Goal: Task Accomplishment & Management: Complete application form

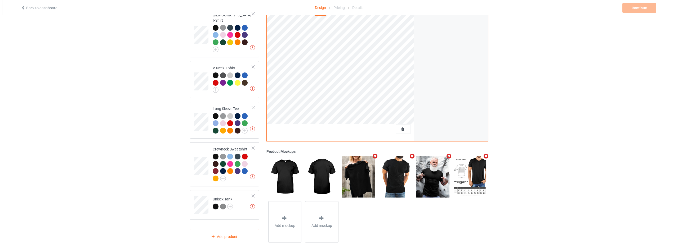
scroll to position [206, 0]
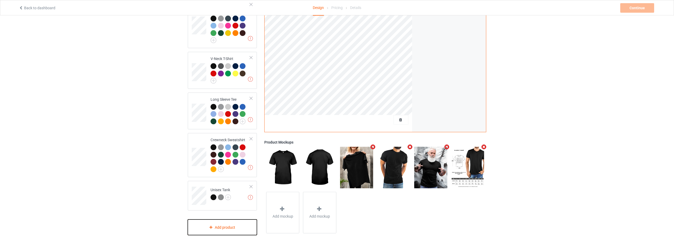
click at [220, 220] on div "Add product" at bounding box center [222, 228] width 69 height 16
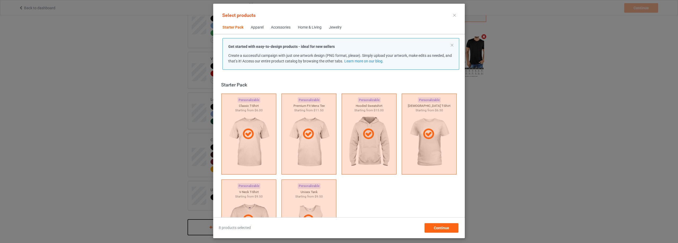
scroll to position [7, 0]
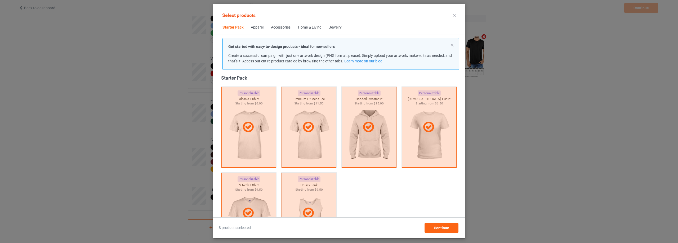
click at [279, 28] on div "Accessories" at bounding box center [281, 27] width 20 height 5
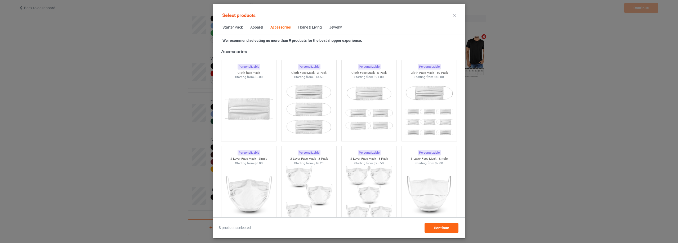
click at [309, 28] on div "Home & Living" at bounding box center [310, 27] width 24 height 5
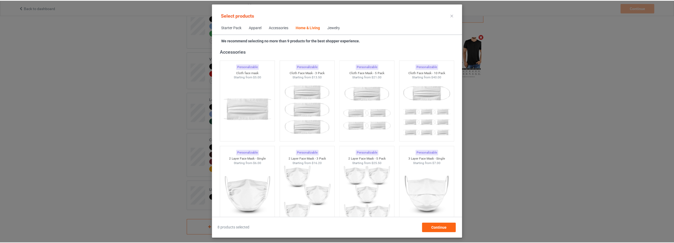
scroll to position [2387, 0]
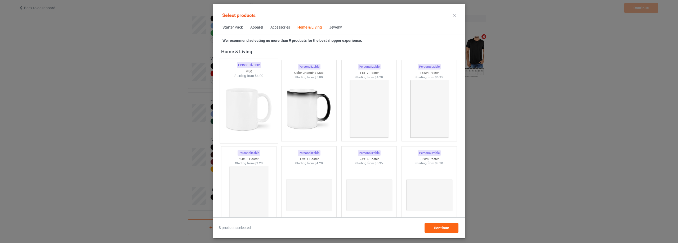
click at [257, 98] on img at bounding box center [249, 109] width 50 height 62
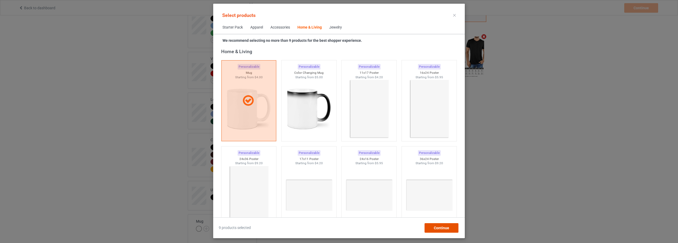
click at [442, 229] on span "Continue" at bounding box center [441, 228] width 15 height 4
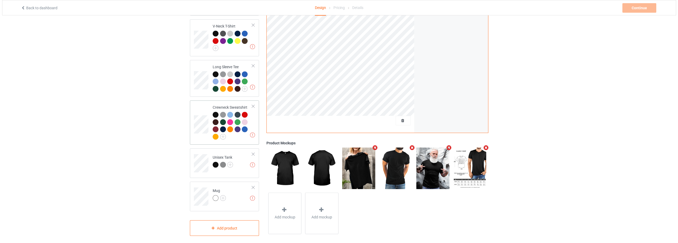
scroll to position [240, 0]
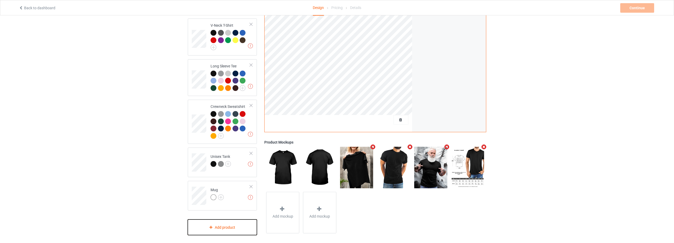
click at [226, 224] on div "Add product" at bounding box center [222, 228] width 69 height 16
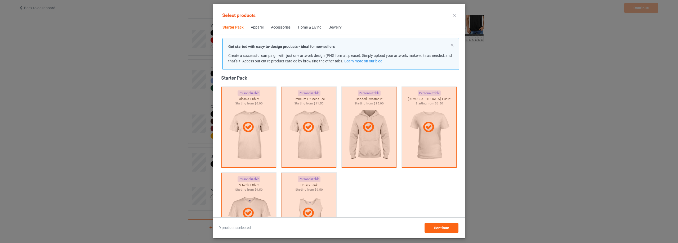
click at [310, 28] on div "Home & Living" at bounding box center [310, 27] width 24 height 5
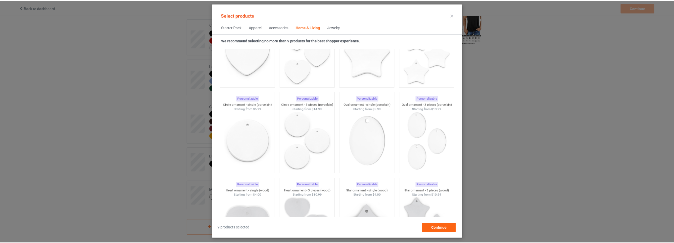
scroll to position [3964, 0]
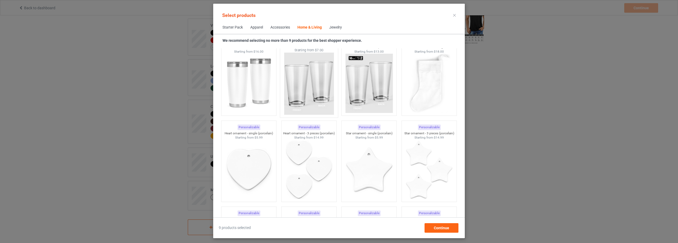
click at [314, 91] on img at bounding box center [309, 84] width 50 height 62
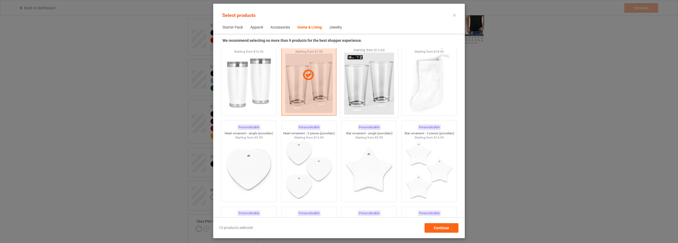
click at [348, 91] on img at bounding box center [369, 84] width 50 height 62
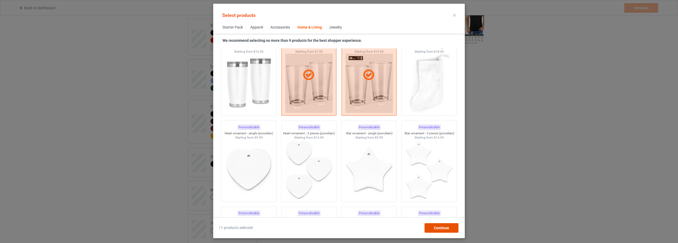
click at [438, 229] on span "Continue" at bounding box center [441, 228] width 15 height 4
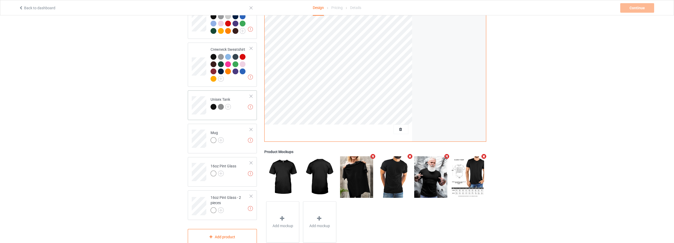
scroll to position [306, 0]
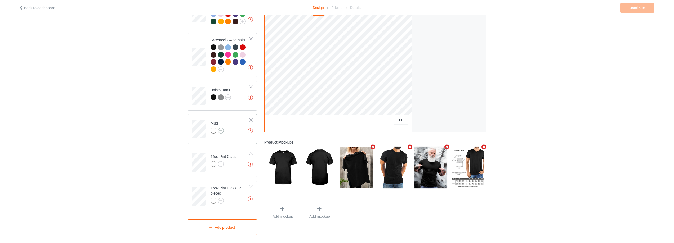
click at [222, 128] on img at bounding box center [221, 131] width 6 height 6
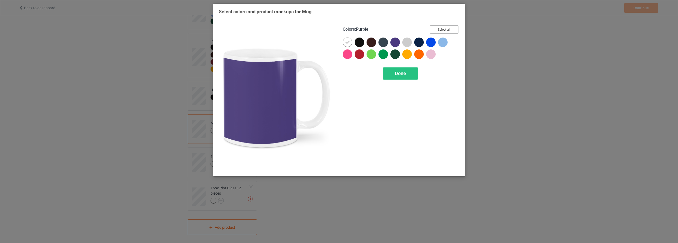
click at [438, 30] on button "Select all" at bounding box center [444, 29] width 29 height 8
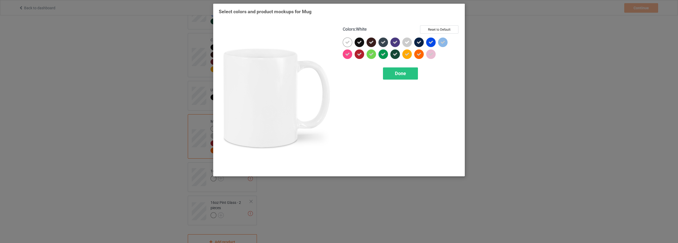
click at [349, 40] on icon at bounding box center [347, 42] width 5 height 5
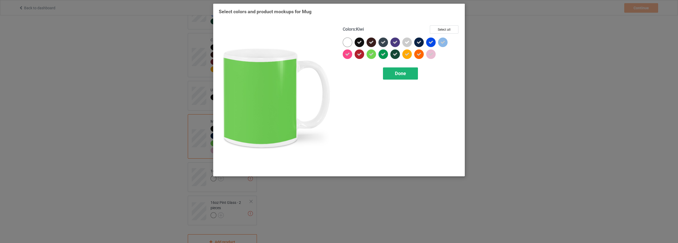
click at [406, 75] on div "Done" at bounding box center [400, 73] width 35 height 12
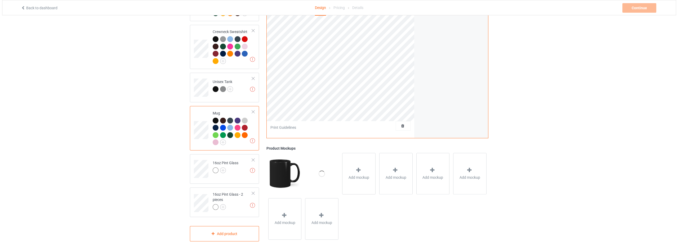
scroll to position [321, 0]
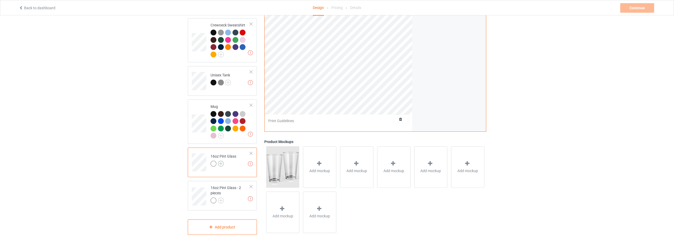
click at [221, 161] on img at bounding box center [221, 164] width 6 height 6
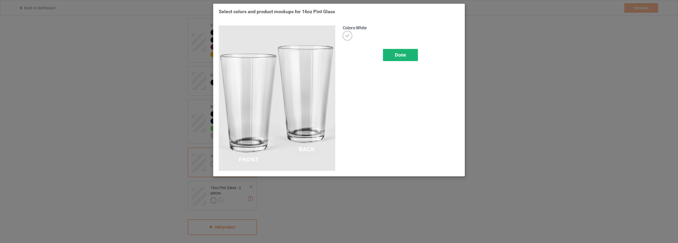
click at [401, 56] on span "Done" at bounding box center [400, 55] width 11 height 6
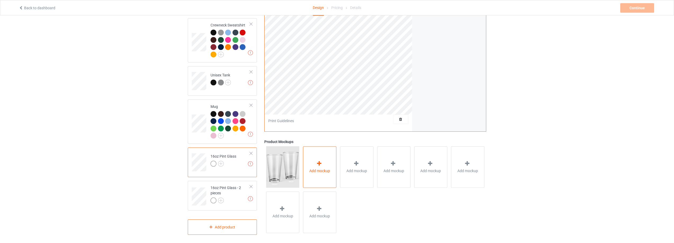
click at [321, 162] on icon at bounding box center [319, 164] width 7 height 6
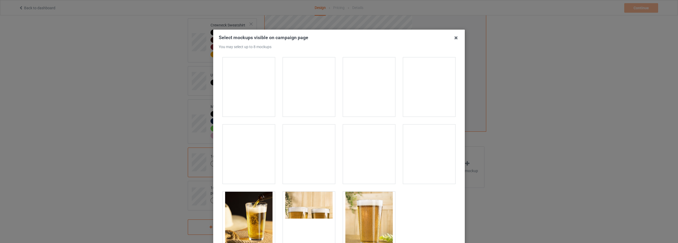
scroll to position [276, 0]
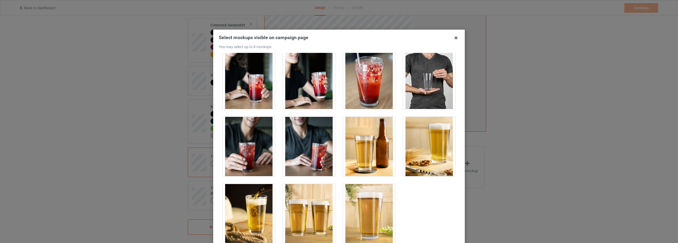
drag, startPoint x: 364, startPoint y: 144, endPoint x: 380, endPoint y: 144, distance: 16.1
click at [365, 144] on div at bounding box center [369, 146] width 52 height 59
click at [412, 142] on div at bounding box center [429, 146] width 52 height 59
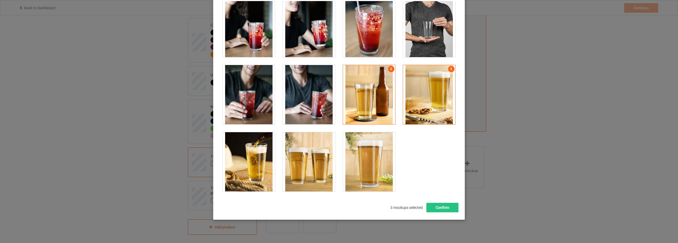
scroll to position [53, 0]
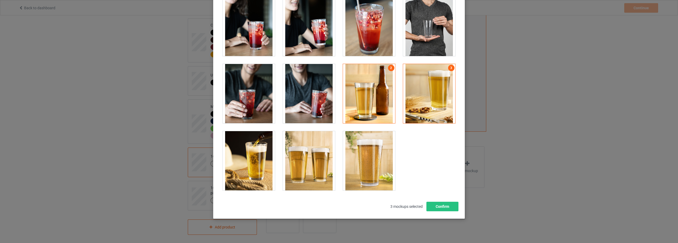
click at [419, 38] on div at bounding box center [429, 26] width 52 height 59
click at [265, 155] on div at bounding box center [249, 160] width 52 height 59
click at [315, 155] on div at bounding box center [309, 160] width 52 height 59
drag, startPoint x: 368, startPoint y: 157, endPoint x: 427, endPoint y: 195, distance: 70.6
click at [368, 157] on div at bounding box center [369, 160] width 52 height 59
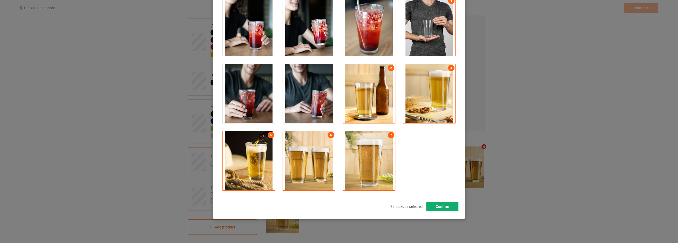
click at [444, 209] on button "Confirm" at bounding box center [442, 207] width 32 height 10
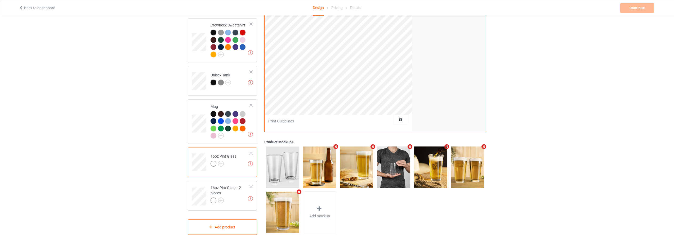
click at [211, 190] on div "16oz Pint Glass - 2 pieces" at bounding box center [229, 194] width 39 height 18
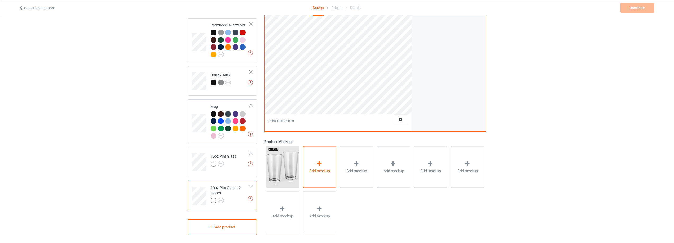
click at [324, 159] on div "Add mockup" at bounding box center [319, 167] width 33 height 42
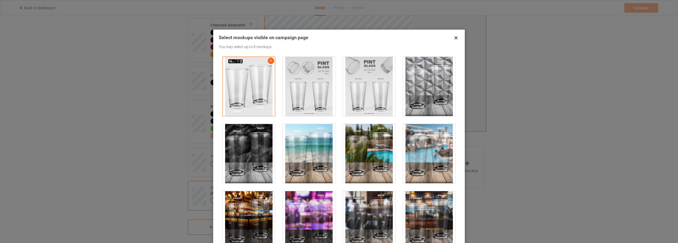
click at [311, 92] on div at bounding box center [309, 86] width 52 height 59
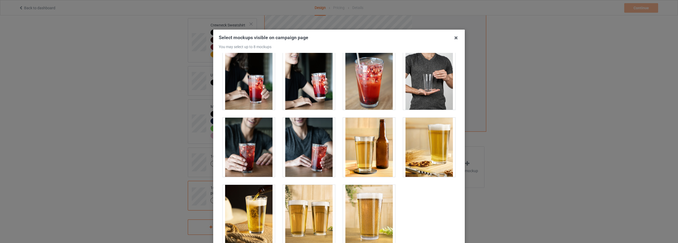
scroll to position [276, 0]
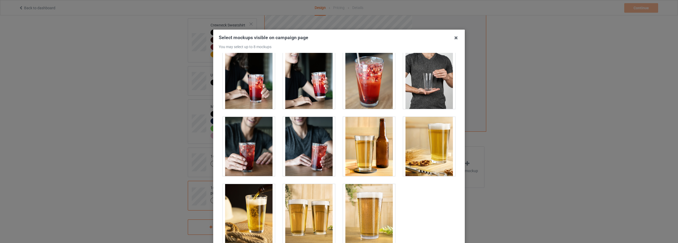
click at [420, 87] on div at bounding box center [429, 79] width 52 height 59
drag, startPoint x: 358, startPoint y: 142, endPoint x: 422, endPoint y: 145, distance: 64.1
click at [360, 143] on div at bounding box center [369, 146] width 52 height 59
drag, startPoint x: 422, startPoint y: 145, endPoint x: 418, endPoint y: 150, distance: 7.0
click at [422, 145] on div at bounding box center [429, 146] width 52 height 59
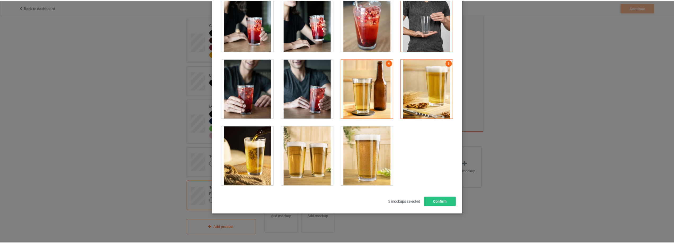
scroll to position [58, 0]
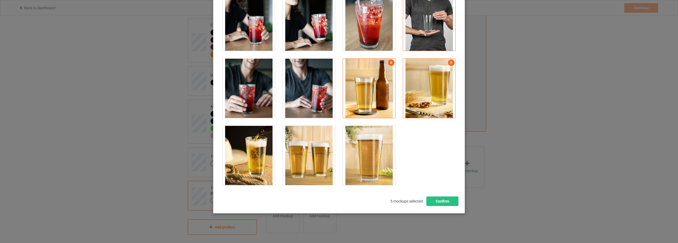
drag, startPoint x: 252, startPoint y: 157, endPoint x: 297, endPoint y: 158, distance: 44.7
click at [255, 157] on div at bounding box center [249, 155] width 52 height 59
drag, startPoint x: 297, startPoint y: 158, endPoint x: 359, endPoint y: 156, distance: 62.2
click at [299, 158] on div at bounding box center [309, 155] width 52 height 59
click at [363, 156] on div at bounding box center [369, 155] width 52 height 59
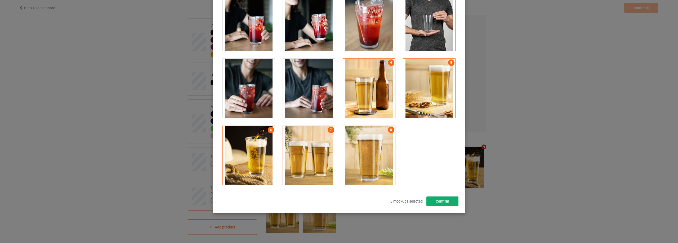
click at [453, 204] on button "Confirm" at bounding box center [442, 202] width 32 height 10
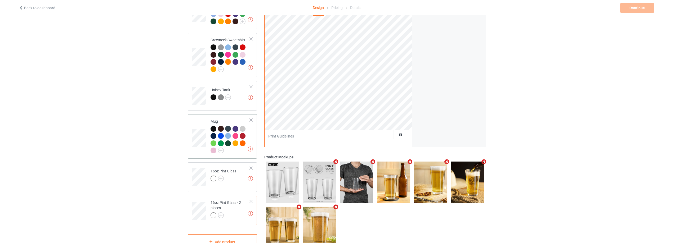
scroll to position [295, 0]
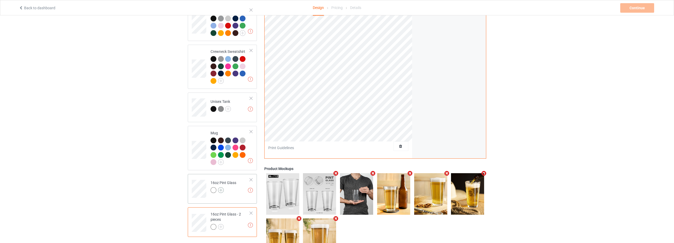
click at [222, 187] on img at bounding box center [221, 190] width 6 height 6
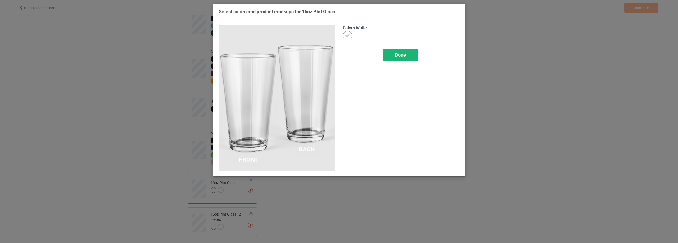
click at [404, 54] on span "Done" at bounding box center [400, 55] width 11 height 6
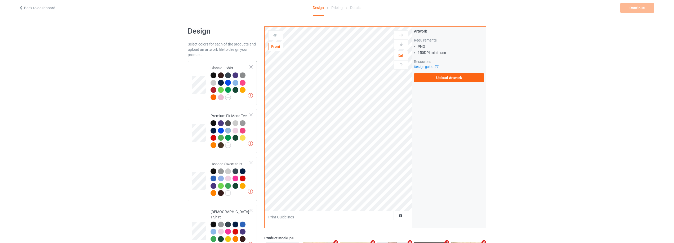
drag, startPoint x: 196, startPoint y: 58, endPoint x: 199, endPoint y: 70, distance: 13.0
click at [199, 71] on td at bounding box center [200, 83] width 16 height 40
click at [422, 81] on label "Upload Artwork" at bounding box center [449, 77] width 70 height 9
click at [0, 0] on input "Upload Artwork" at bounding box center [0, 0] width 0 height 0
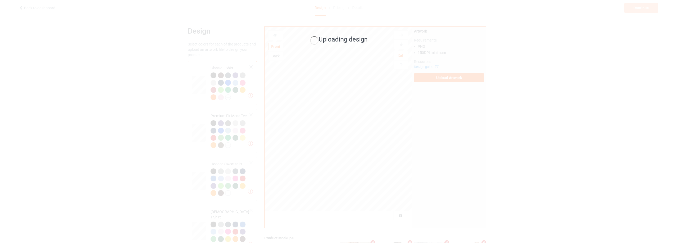
drag, startPoint x: 119, startPoint y: 72, endPoint x: 142, endPoint y: 107, distance: 41.3
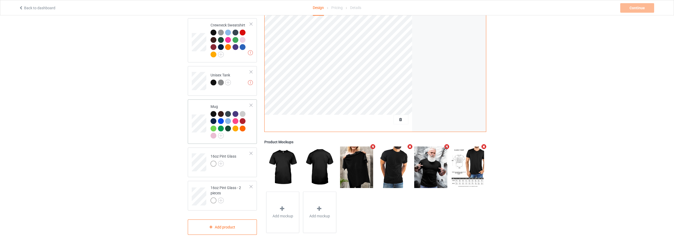
click at [195, 137] on td at bounding box center [200, 122] width 16 height 40
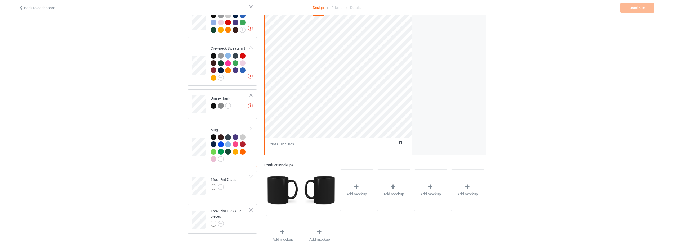
scroll to position [268, 0]
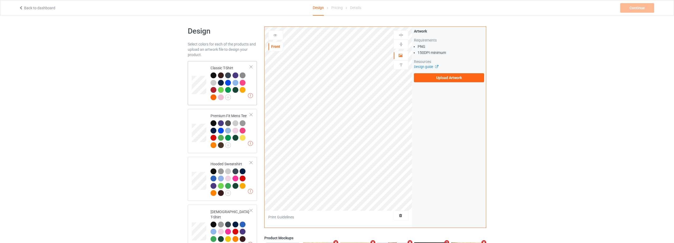
click at [196, 65] on td at bounding box center [200, 83] width 16 height 40
click at [439, 78] on label "Upload Artwork" at bounding box center [449, 77] width 70 height 9
click at [0, 0] on input "Upload Artwork" at bounding box center [0, 0] width 0 height 0
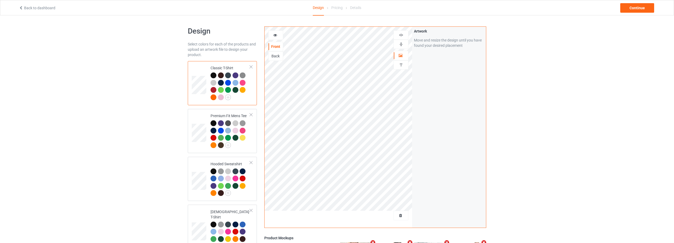
click at [400, 36] on img at bounding box center [400, 35] width 5 height 5
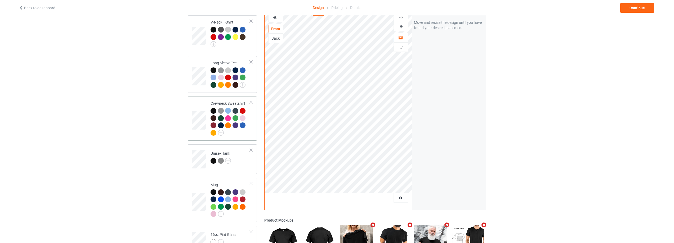
scroll to position [265, 0]
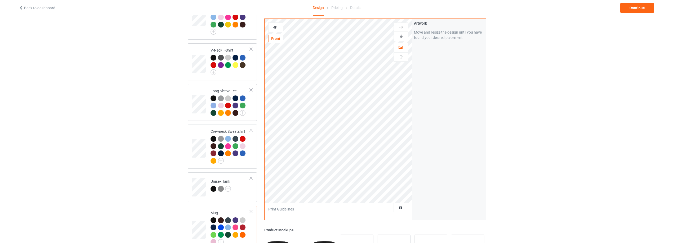
scroll to position [212, 0]
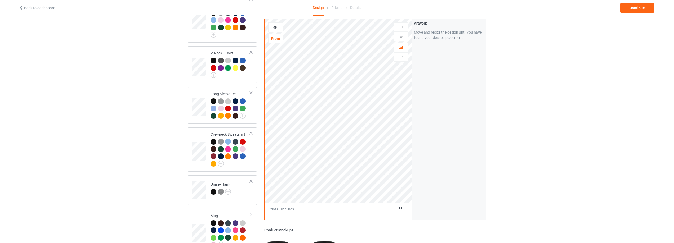
click at [402, 35] on img at bounding box center [400, 36] width 5 height 5
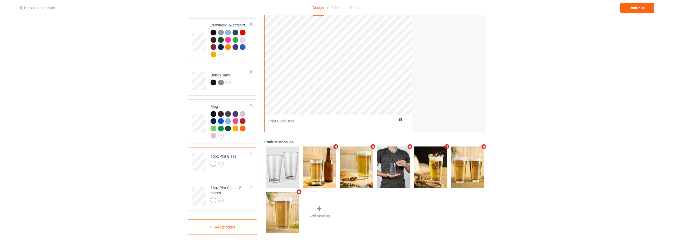
scroll to position [215, 0]
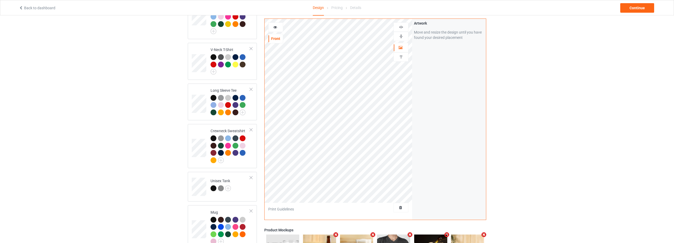
click at [401, 35] on img at bounding box center [400, 36] width 5 height 5
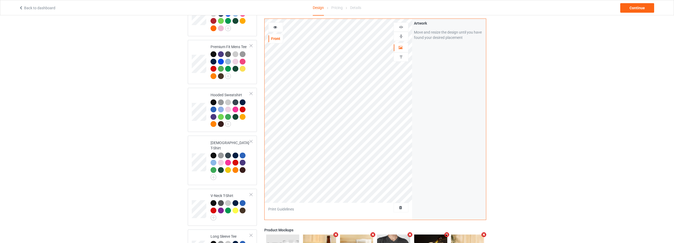
scroll to position [0, 0]
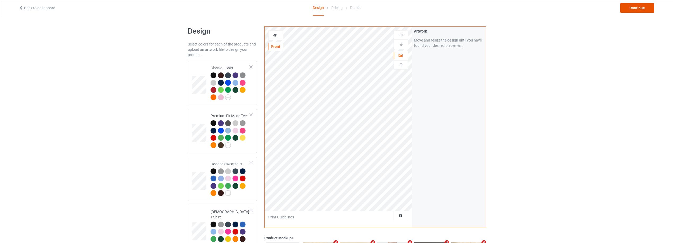
click at [637, 9] on div "Continue" at bounding box center [637, 8] width 34 height 10
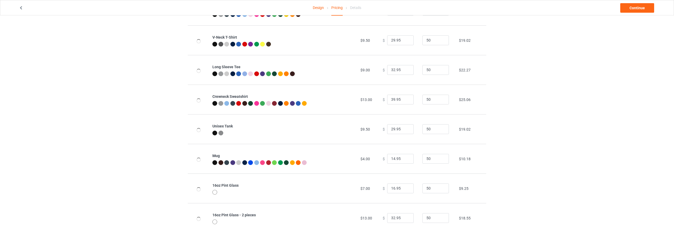
scroll to position [146, 0]
click at [404, 157] on input "25.95" at bounding box center [400, 158] width 26 height 10
type input "24.95"
click at [405, 159] on input "24.95" at bounding box center [400, 158] width 26 height 10
click at [404, 186] on input "28.95" at bounding box center [400, 188] width 26 height 10
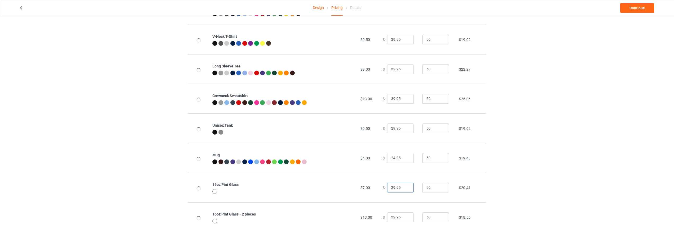
type input "29.95"
click at [404, 186] on input "29.95" at bounding box center [400, 188] width 26 height 10
click at [404, 216] on input "40.95" at bounding box center [400, 218] width 26 height 10
click at [404, 216] on input "46.95" at bounding box center [400, 218] width 26 height 10
click at [404, 216] on input "47.95" at bounding box center [400, 218] width 26 height 10
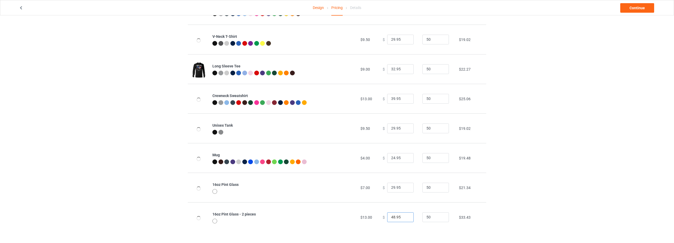
click at [404, 216] on input "48.95" at bounding box center [400, 218] width 26 height 10
type input "49.95"
click at [404, 216] on input "49.95" at bounding box center [400, 218] width 26 height 10
click at [503, 206] on div "Design Pricing Details Continue Pricing Estimated total profit $12,575.00 Produ…" at bounding box center [337, 56] width 674 height 374
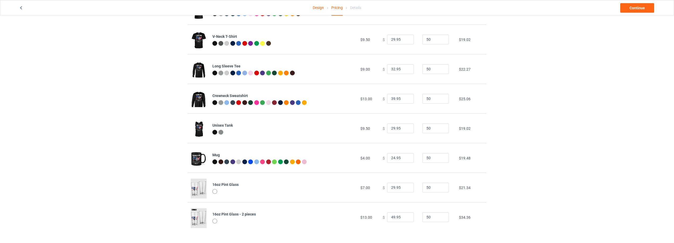
scroll to position [0, 0]
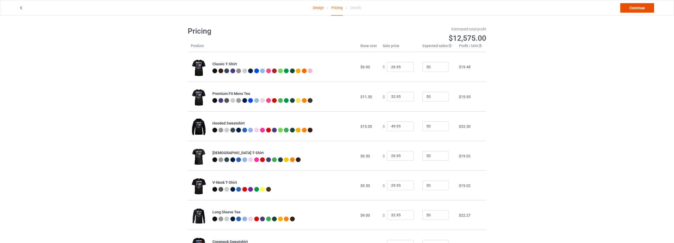
click at [631, 7] on link "Continue" at bounding box center [637, 8] width 34 height 10
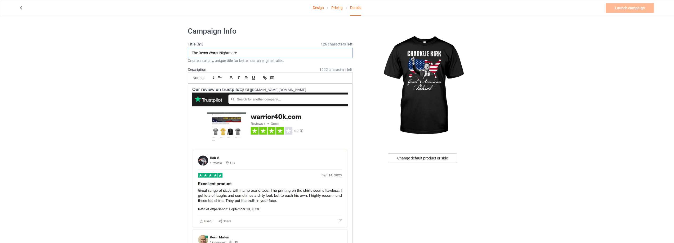
drag, startPoint x: 243, startPoint y: 54, endPoint x: 145, endPoint y: 57, distance: 98.5
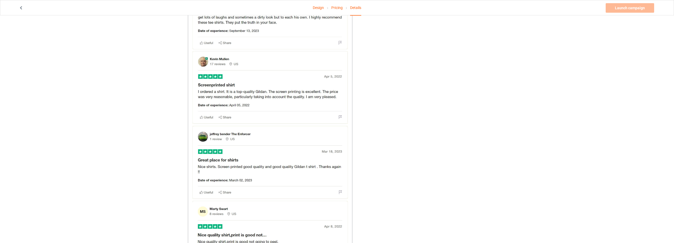
scroll to position [318, 0]
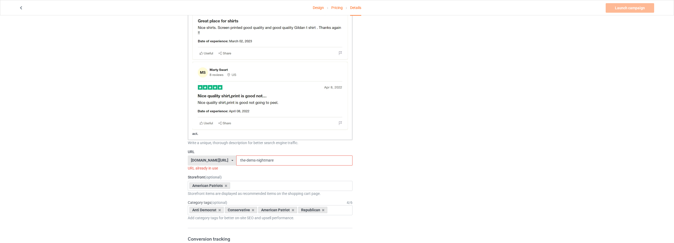
type input "[PERSON_NAME] - Great American Patriot"
drag, startPoint x: 268, startPoint y: 160, endPoint x: 197, endPoint y: 165, distance: 71.1
click at [197, 165] on div "[DOMAIN_NAME][URL] [DOMAIN_NAME][URL] [DOMAIN_NAME][URL] [DOMAIN_NAME][URL] [DO…" at bounding box center [270, 161] width 165 height 10
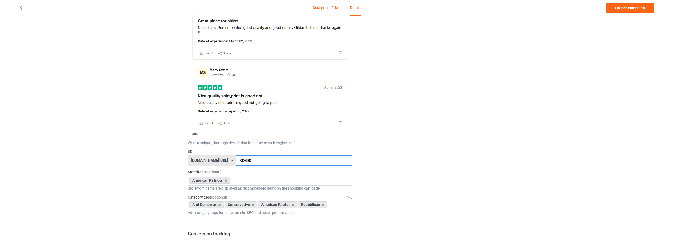
type input "ck-gap"
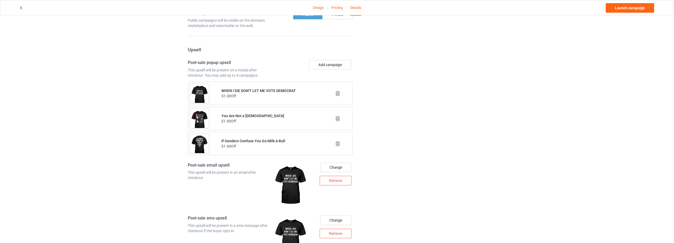
scroll to position [794, 0]
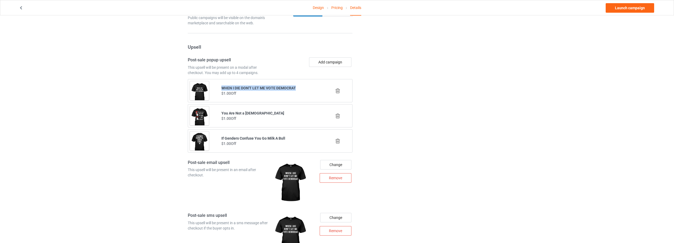
drag, startPoint x: 301, startPoint y: 88, endPoint x: 231, endPoint y: 89, distance: 70.4
click at [218, 88] on div "WHEN I DIE DON'T LET ME VOTE DEMOCRAT $1.00 Off" at bounding box center [270, 91] width 105 height 18
copy b "WHEN I DIE DON'T LET ME VOTE DEMOCRAT"
click at [337, 90] on icon at bounding box center [337, 91] width 7 height 6
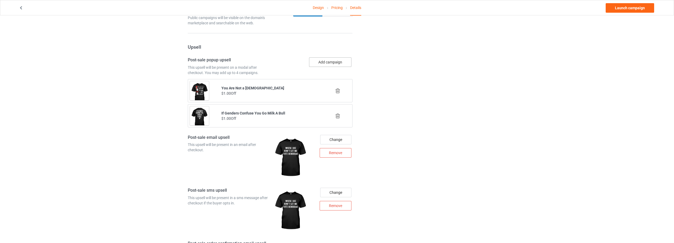
click at [325, 64] on button "Add campaign" at bounding box center [330, 62] width 42 height 10
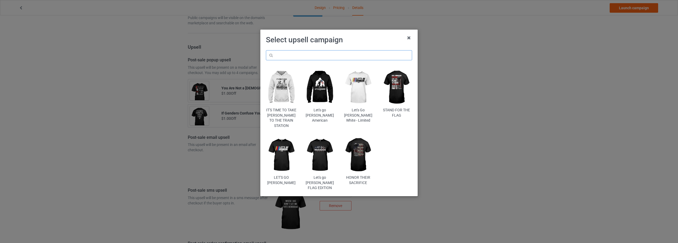
click at [303, 53] on input "text" at bounding box center [339, 55] width 146 height 10
paste input "WHEN I DIE DON'T LET ME VOTE DEMOCRAT"
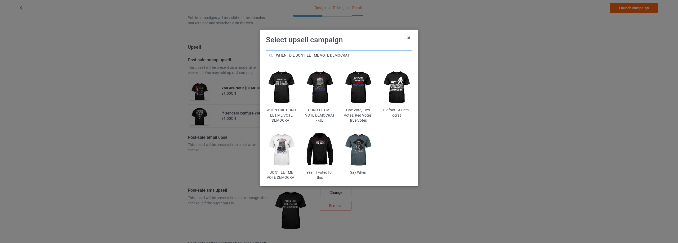
type input "WHEN I DIE DON'T LET ME VOTE DEMOCRAT"
click at [285, 78] on img at bounding box center [281, 87] width 31 height 39
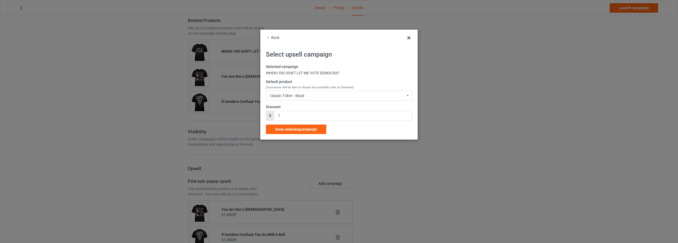
scroll to position [794, 0]
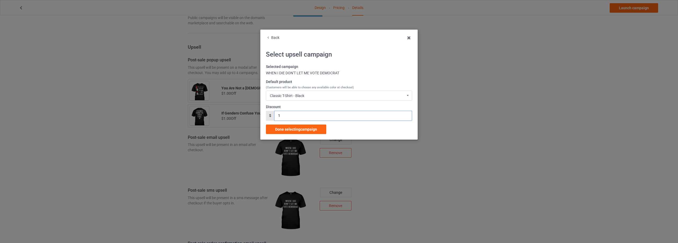
drag, startPoint x: 282, startPoint y: 115, endPoint x: 259, endPoint y: 117, distance: 22.8
click at [261, 117] on div "Back Select upsell campaign Selected campaign WHEN I DIE DON'T LET ME VOTE DEMO…" at bounding box center [338, 85] width 157 height 110
type input "5.99"
click at [296, 131] on span "Done selecting campaign" at bounding box center [296, 129] width 42 height 4
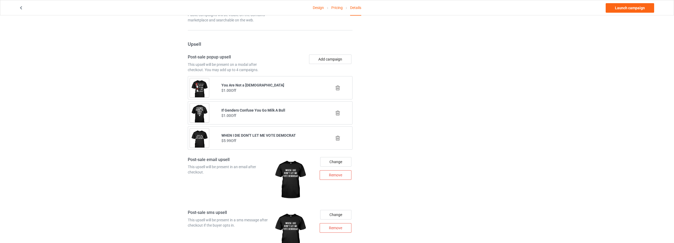
scroll to position [806, 0]
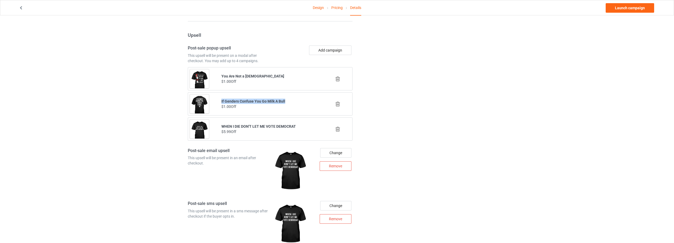
drag, startPoint x: 296, startPoint y: 103, endPoint x: 253, endPoint y: 98, distance: 43.7
click at [218, 101] on div "If Genders Confuse You Go Milk A Bull $1.00 Off" at bounding box center [270, 104] width 105 height 18
copy b "If Genders Confuse You Go Milk A Bull"
click at [337, 103] on icon at bounding box center [337, 104] width 7 height 6
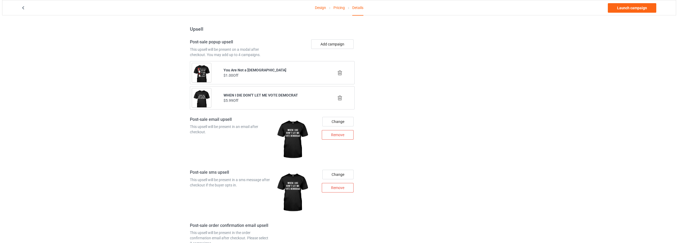
scroll to position [832, 0]
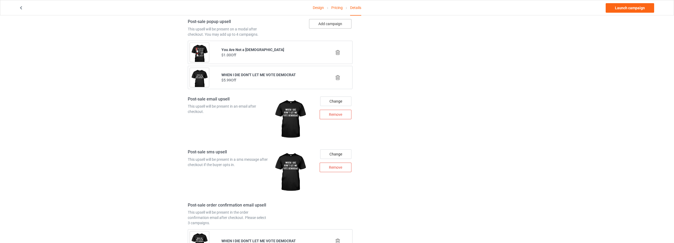
click at [333, 24] on button "Add campaign" at bounding box center [330, 24] width 42 height 10
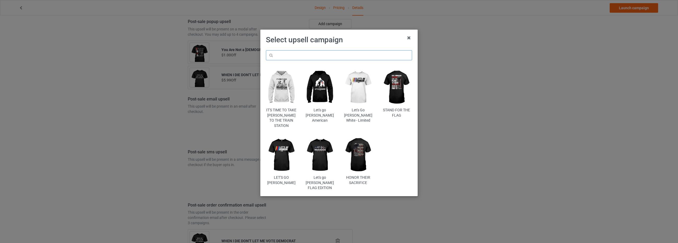
click at [320, 56] on input "text" at bounding box center [339, 55] width 146 height 10
paste input "If Genders Confuse You Go Milk A Bull"
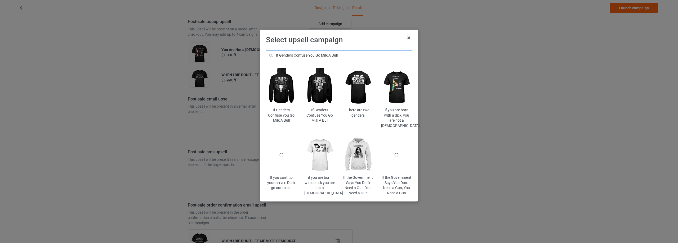
type input "If Genders Confuse You Go Milk A Bull"
click at [320, 87] on img at bounding box center [319, 87] width 31 height 39
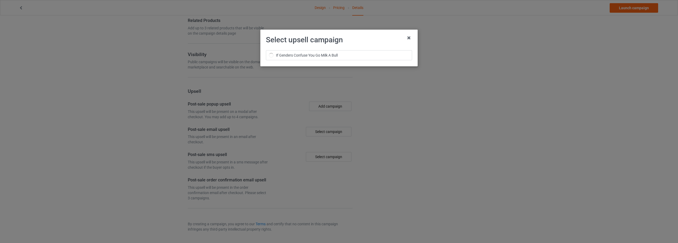
scroll to position [832, 0]
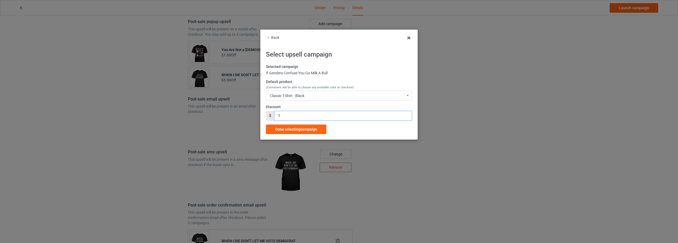
drag, startPoint x: 287, startPoint y: 115, endPoint x: 260, endPoint y: 118, distance: 27.1
click at [262, 118] on div "Back Select upsell campaign Selected campaign If Genders Confuse You Go Milk A …" at bounding box center [338, 85] width 157 height 110
type input "5.99"
click at [296, 131] on span "Done selecting campaign" at bounding box center [296, 129] width 42 height 4
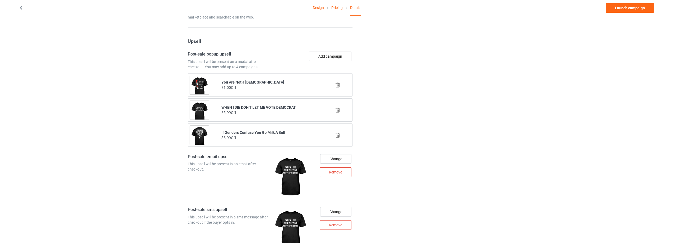
scroll to position [806, 0]
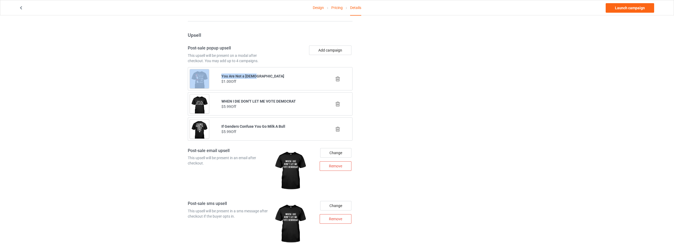
drag, startPoint x: 272, startPoint y: 75, endPoint x: 217, endPoint y: 75, distance: 55.1
click at [217, 75] on div "You Are Not a [DEMOGRAPHIC_DATA] $1.00 Off" at bounding box center [270, 79] width 168 height 26
copy div "You Are Not a [DEMOGRAPHIC_DATA]"
click at [334, 78] on icon at bounding box center [337, 79] width 7 height 6
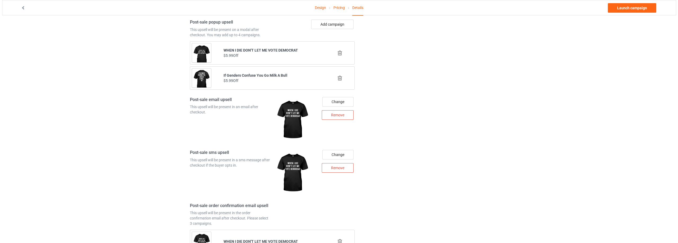
scroll to position [832, 0]
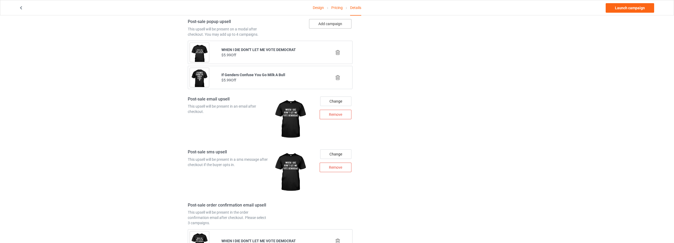
click at [333, 21] on button "Add campaign" at bounding box center [330, 24] width 42 height 10
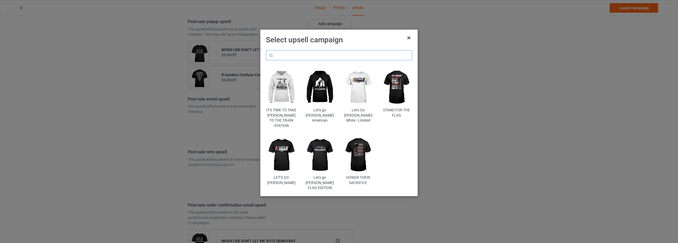
click at [324, 53] on input "text" at bounding box center [339, 55] width 146 height 10
paste input "You Are Not a [DEMOGRAPHIC_DATA]"
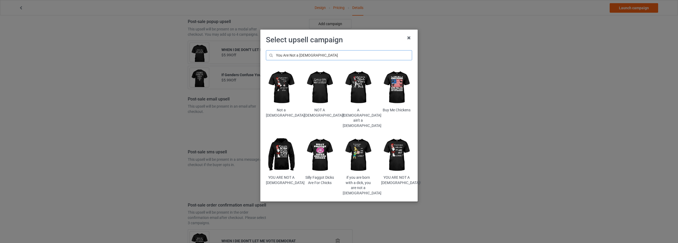
type input "You Are Not a [DEMOGRAPHIC_DATA]"
click at [395, 143] on img at bounding box center [396, 155] width 31 height 39
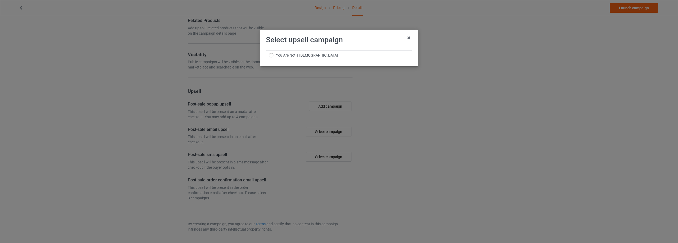
scroll to position [832, 0]
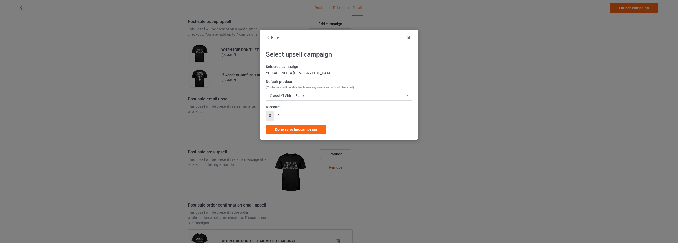
drag, startPoint x: 259, startPoint y: 118, endPoint x: 251, endPoint y: 120, distance: 8.5
click at [256, 119] on div "Back Select upsell campaign Selected campaign YOU ARE NOT A [DEMOGRAPHIC_DATA]!…" at bounding box center [339, 121] width 678 height 243
type input "5.99"
click at [284, 128] on span "Done selecting campaign" at bounding box center [296, 129] width 42 height 4
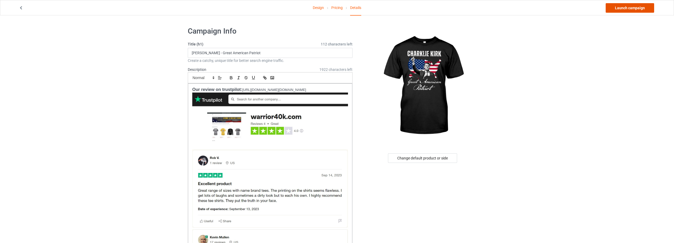
click at [626, 7] on link "Launch campaign" at bounding box center [629, 8] width 48 height 10
